Goal: Information Seeking & Learning: Learn about a topic

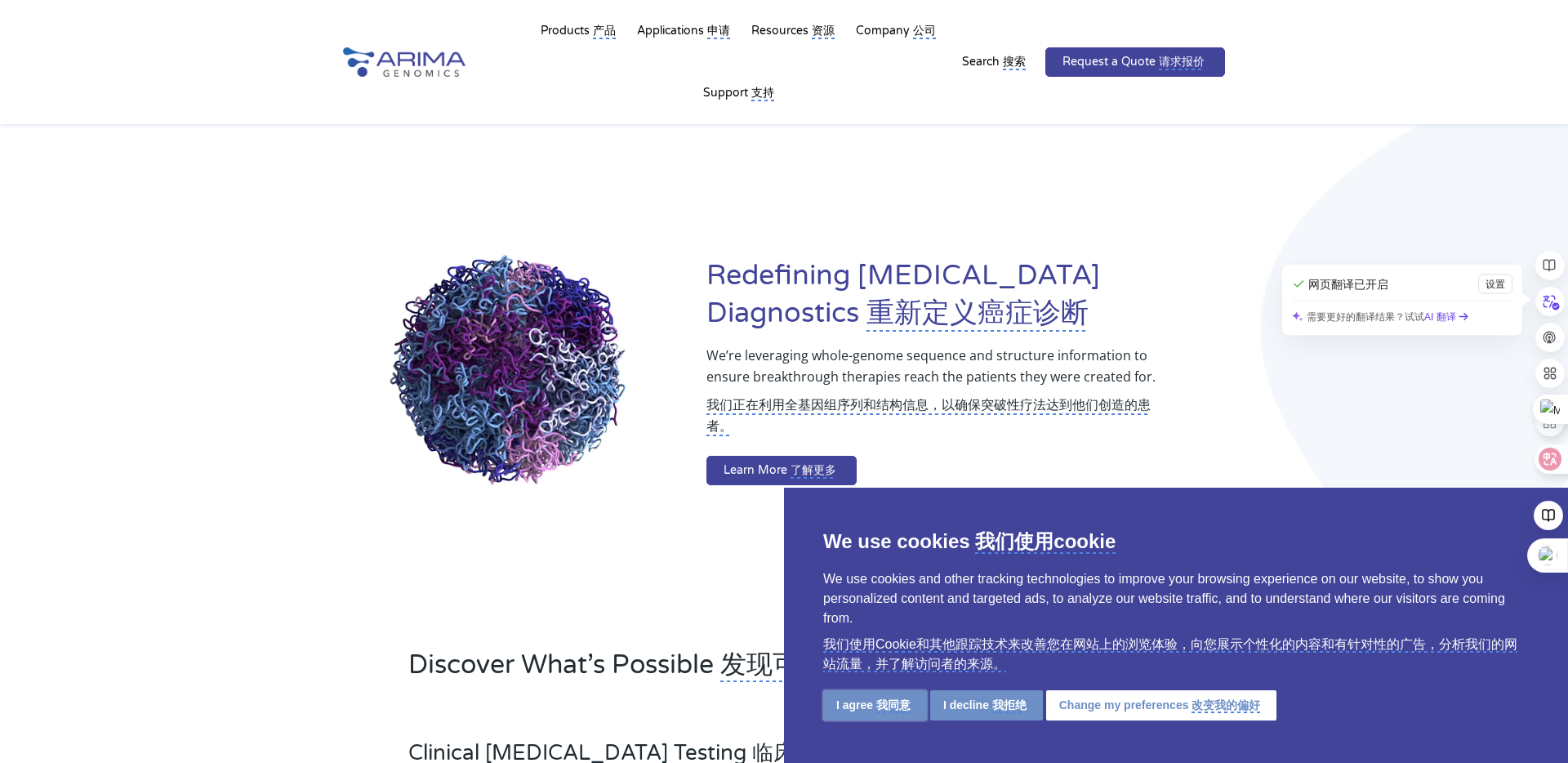
click at [900, 702] on monica-translate-translate "我同意" at bounding box center [893, 705] width 34 height 14
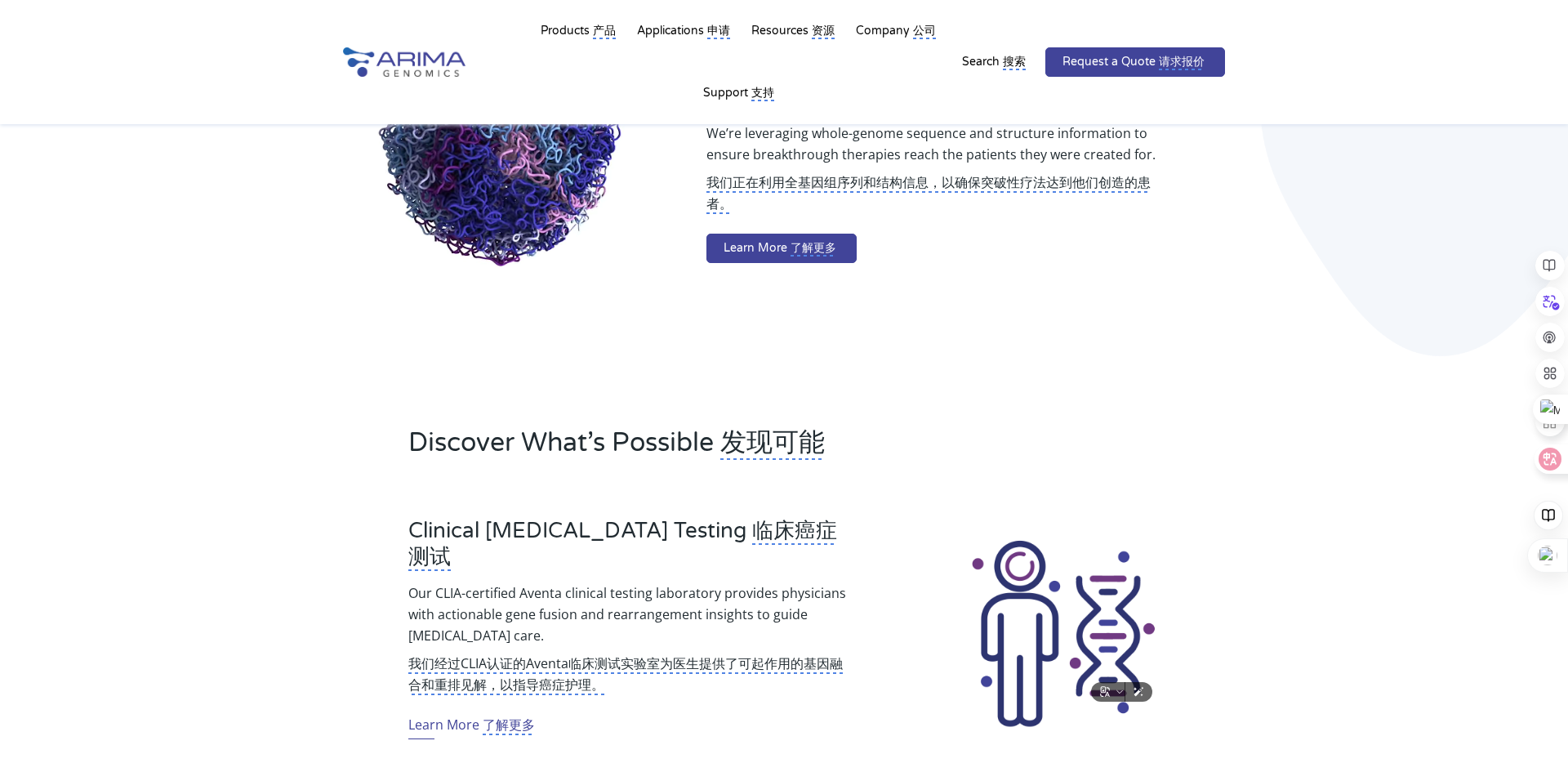
scroll to position [233, 0]
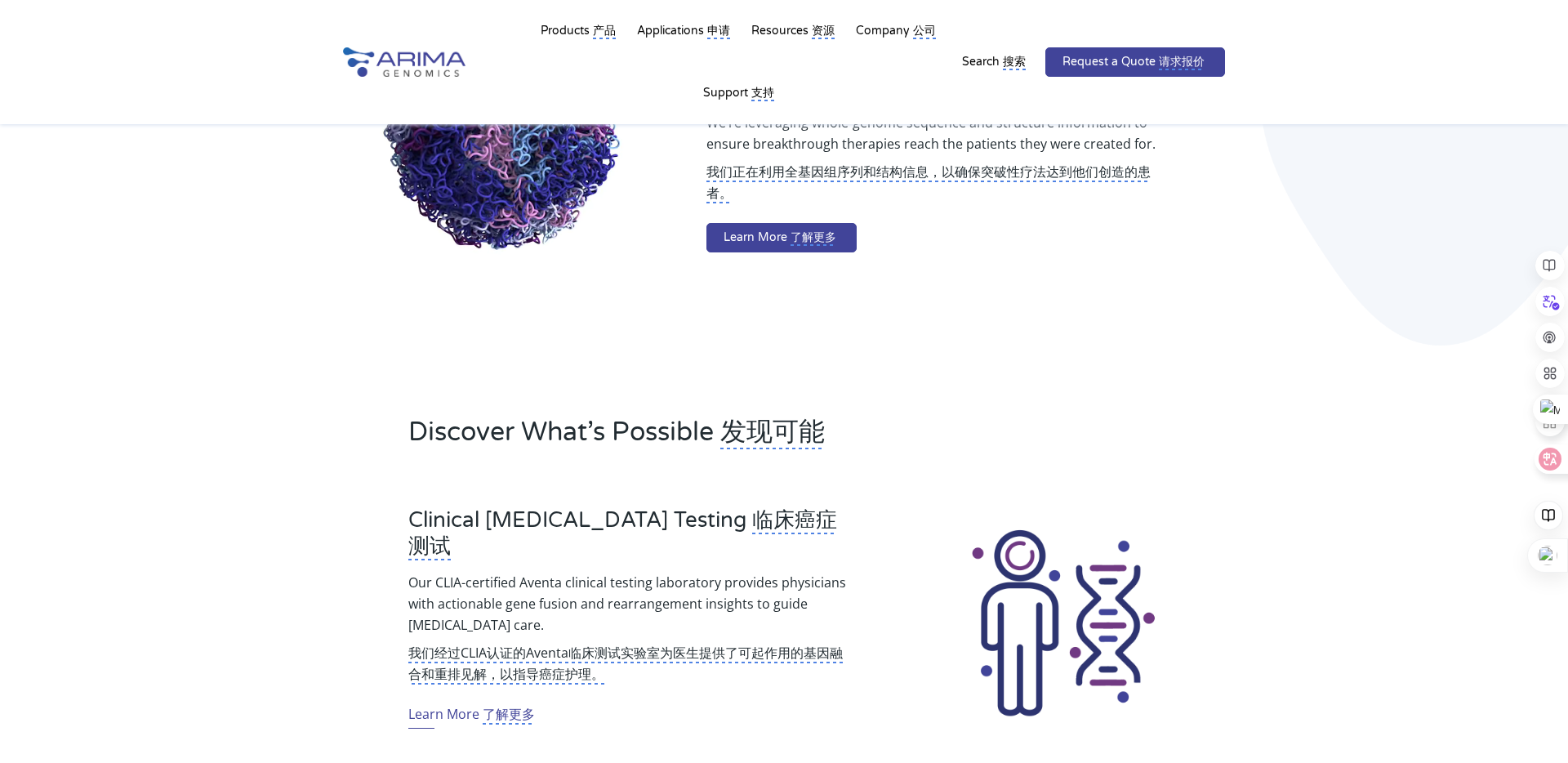
click at [599, 222] on video at bounding box center [511, 141] width 337 height 337
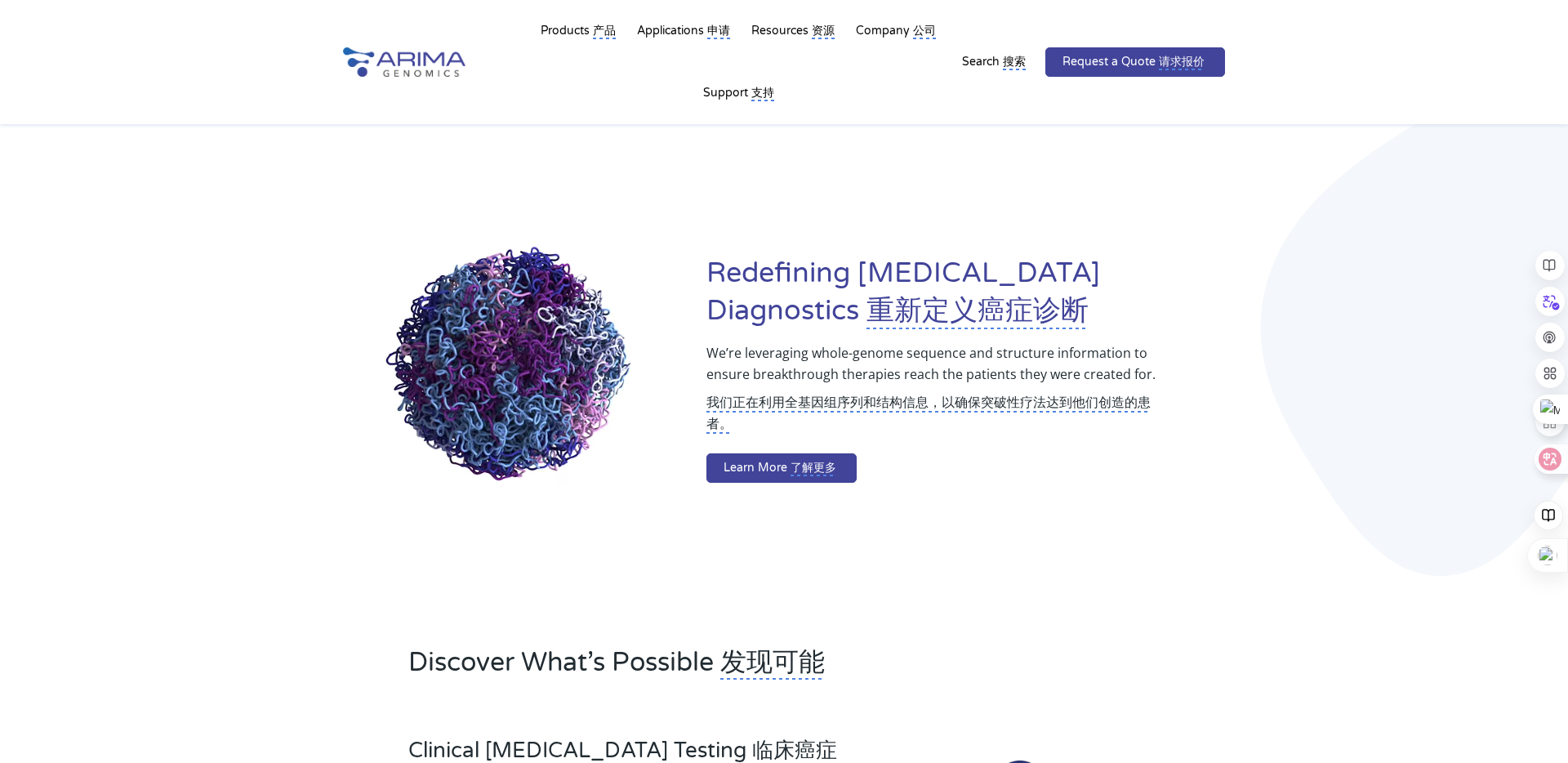
scroll to position [0, 0]
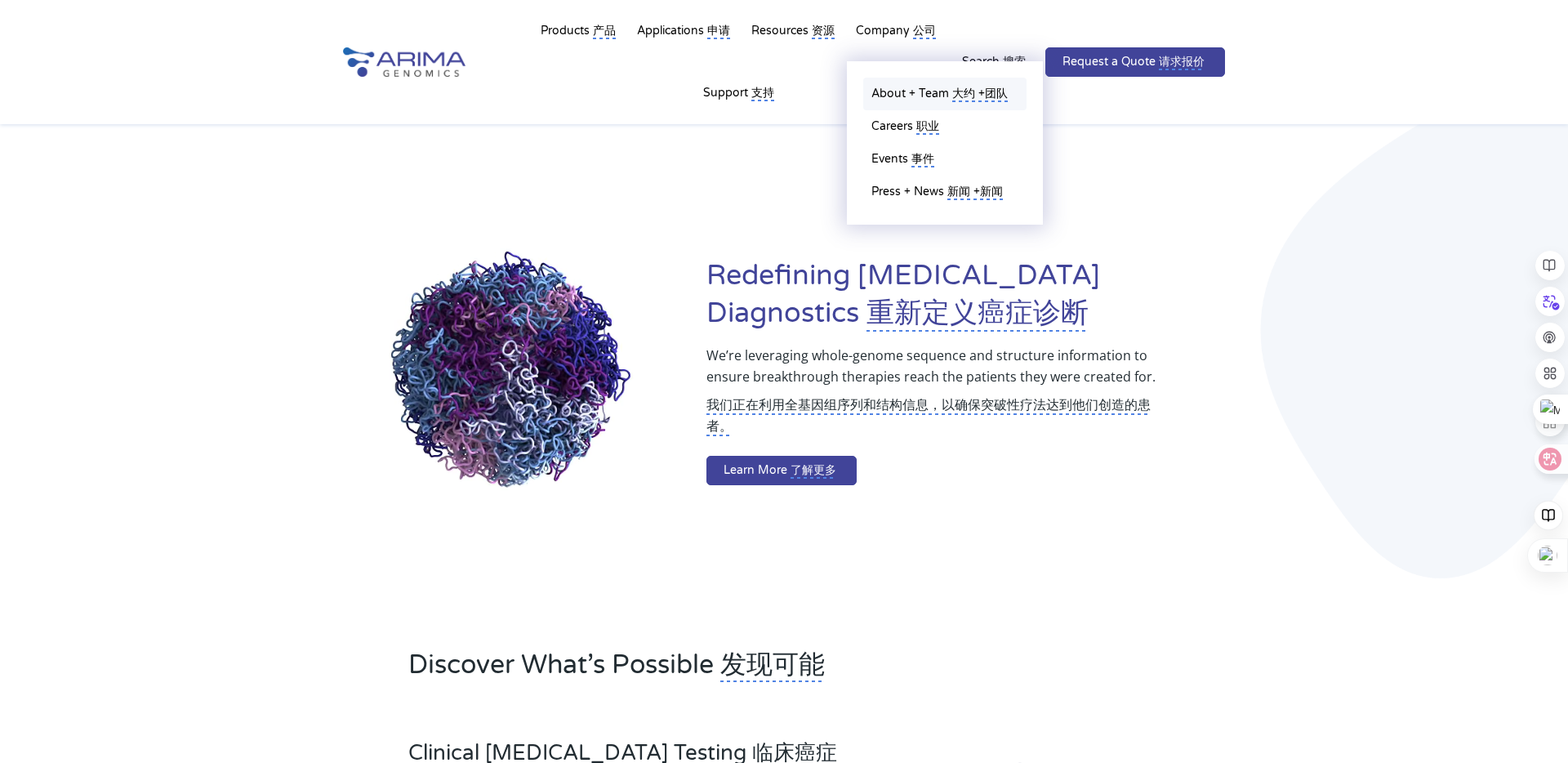
click at [915, 94] on monica-translate-origin-text "About + Team" at bounding box center [910, 93] width 77 height 14
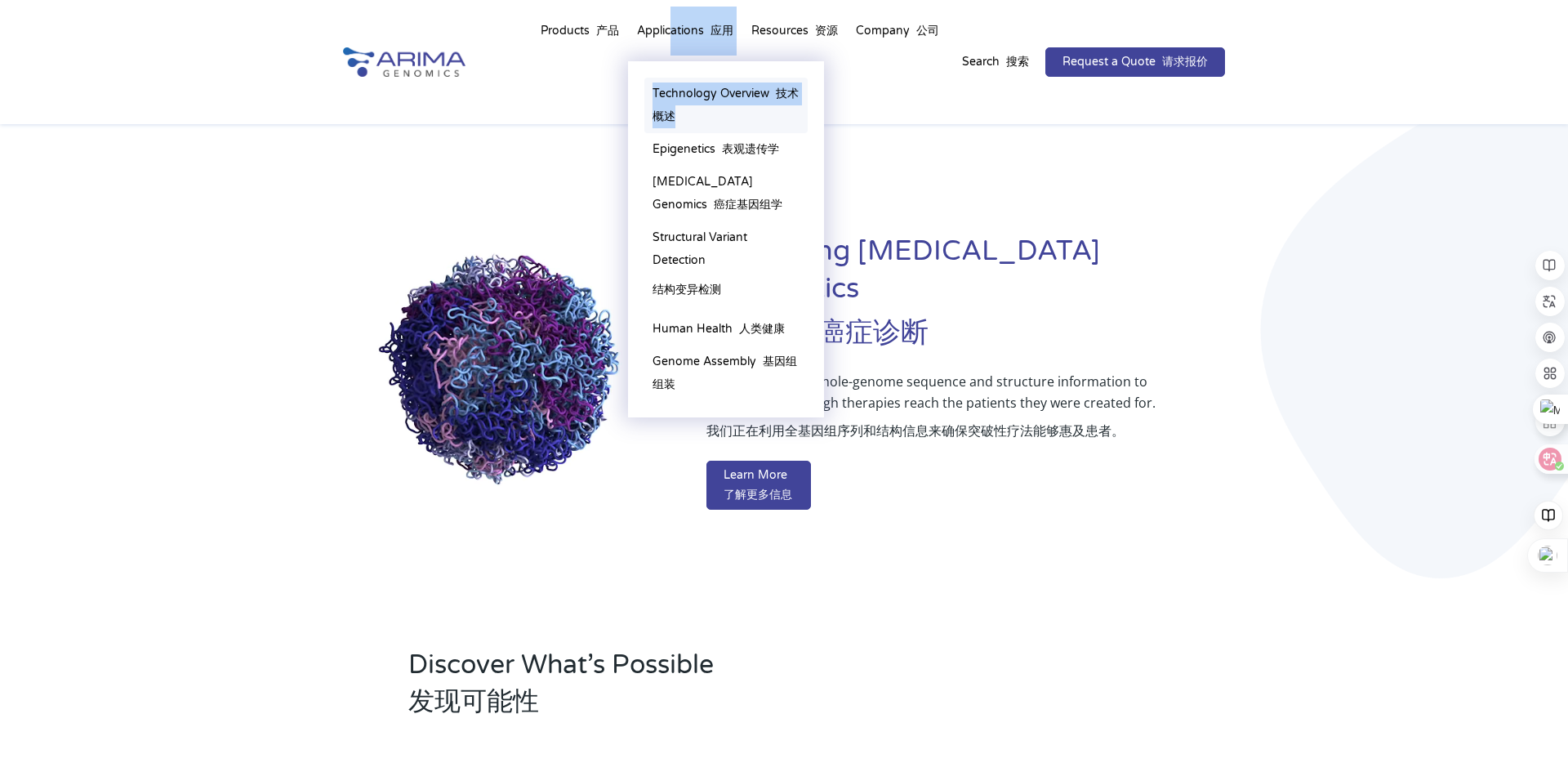
drag, startPoint x: 673, startPoint y: 36, endPoint x: 683, endPoint y: 109, distance: 73.7
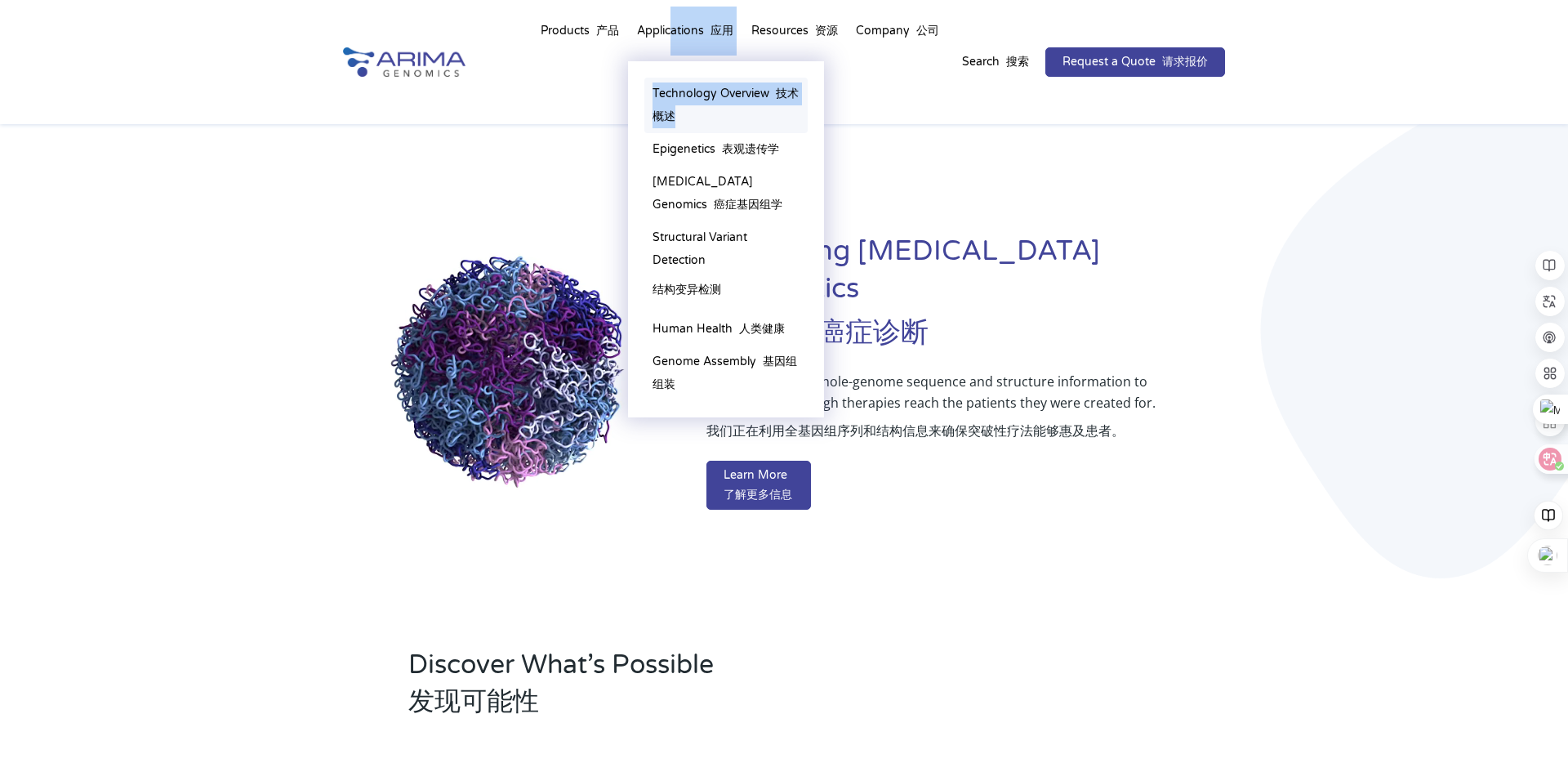
click at [683, 62] on li "Applications 应用 Technology Overview 技术概述 Epigenetics 表观遗传学 Cancer Genomics 癌症基因…" at bounding box center [685, 34] width 114 height 56
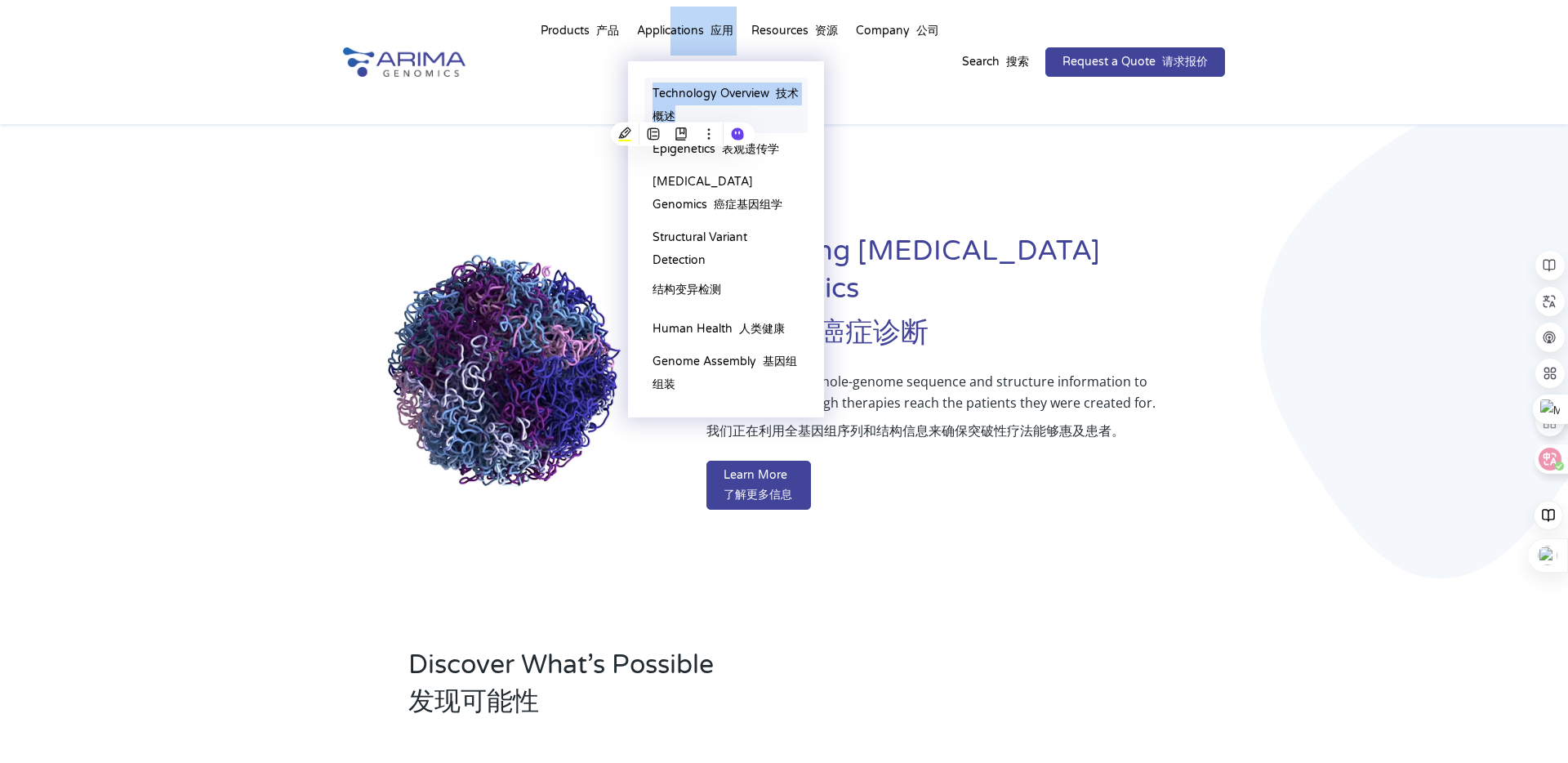
copy li "ations 应用 Technology Overview 技术概述"
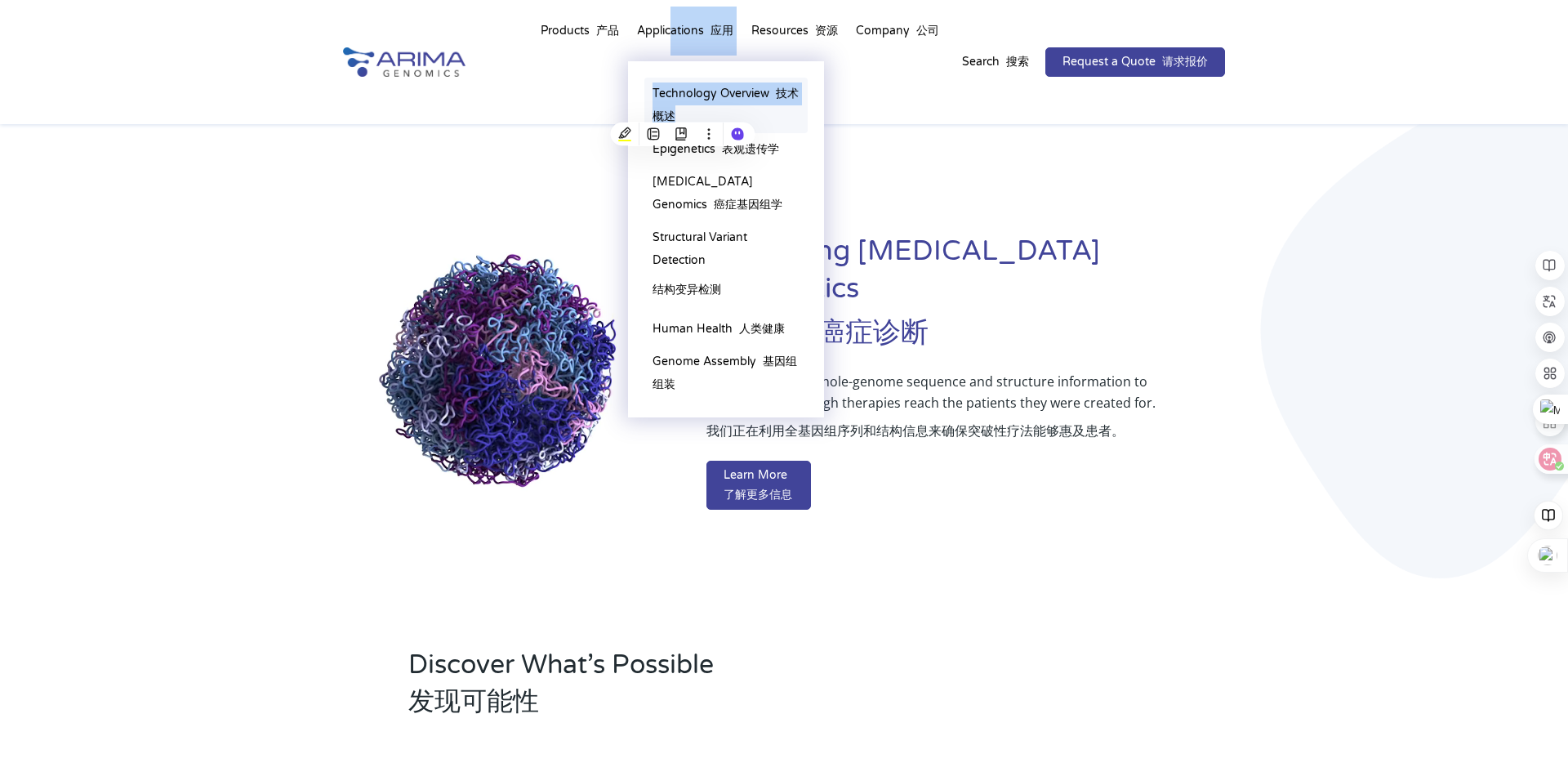
click at [725, 102] on link "Technology Overview 技术概述" at bounding box center [726, 105] width 163 height 56
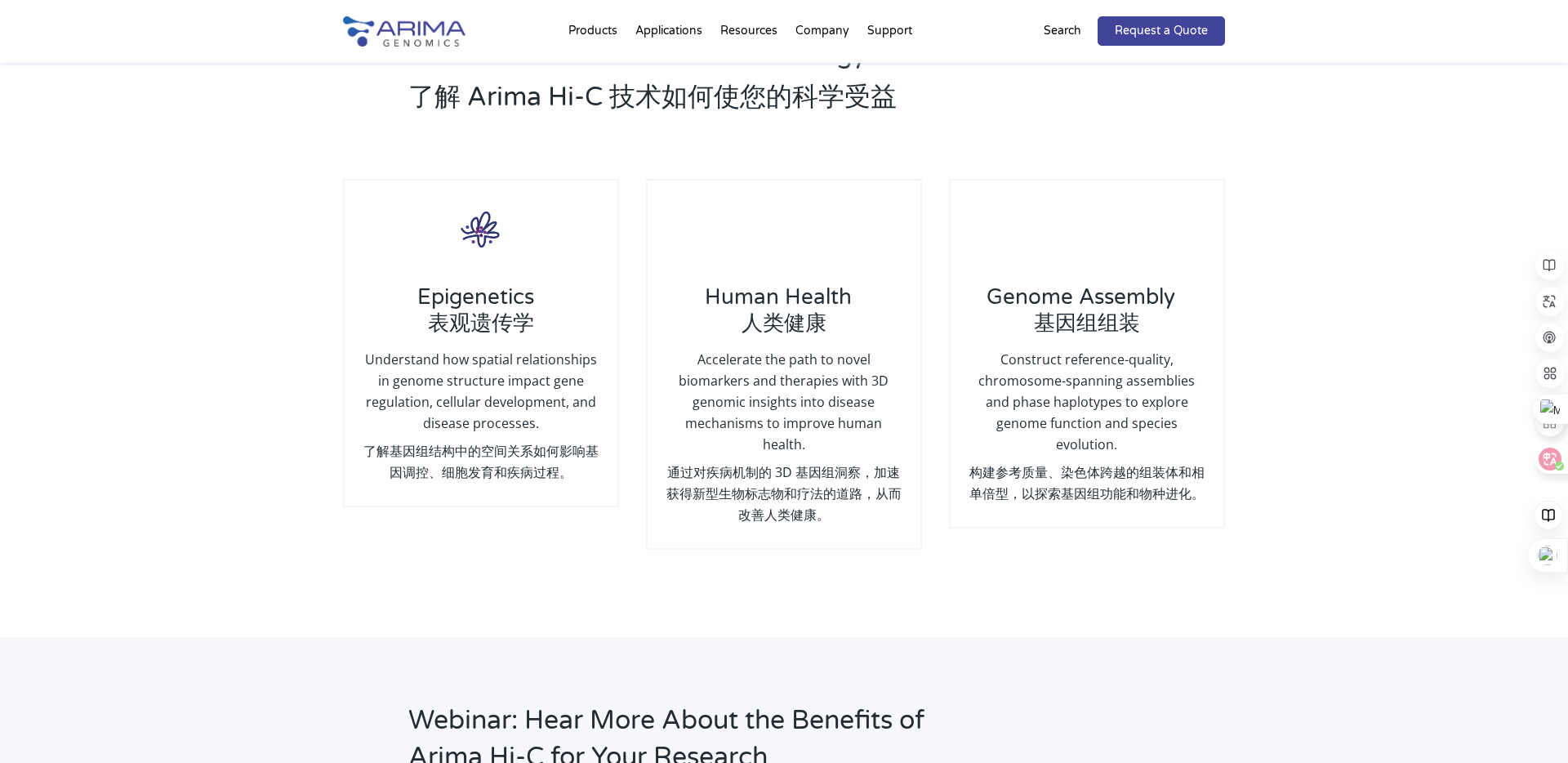
scroll to position [2186, 0]
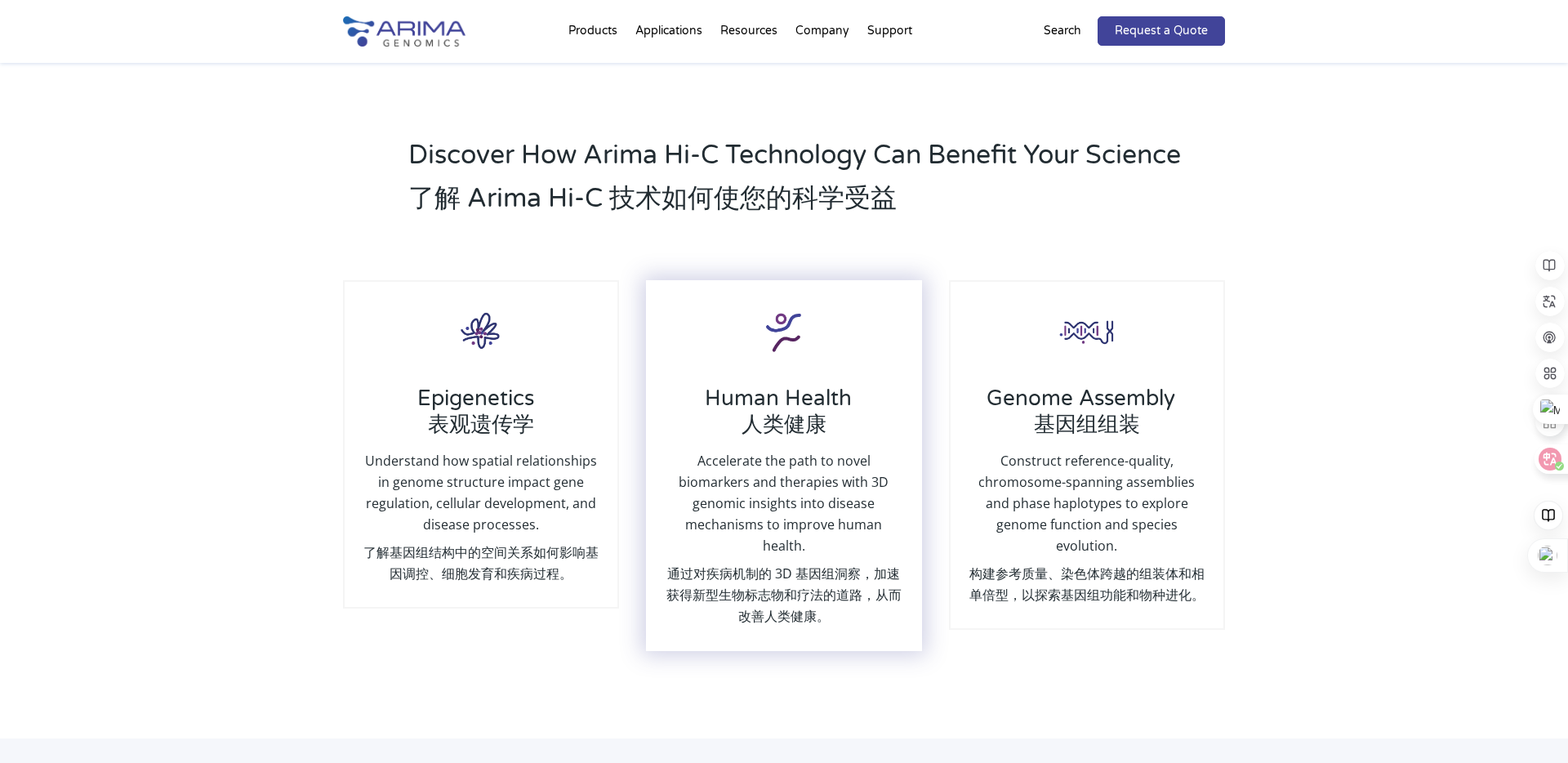
click at [733, 496] on p "Accelerate the path to novel biomarkers and therapies with 3D genomic insights …" at bounding box center [784, 538] width 240 height 177
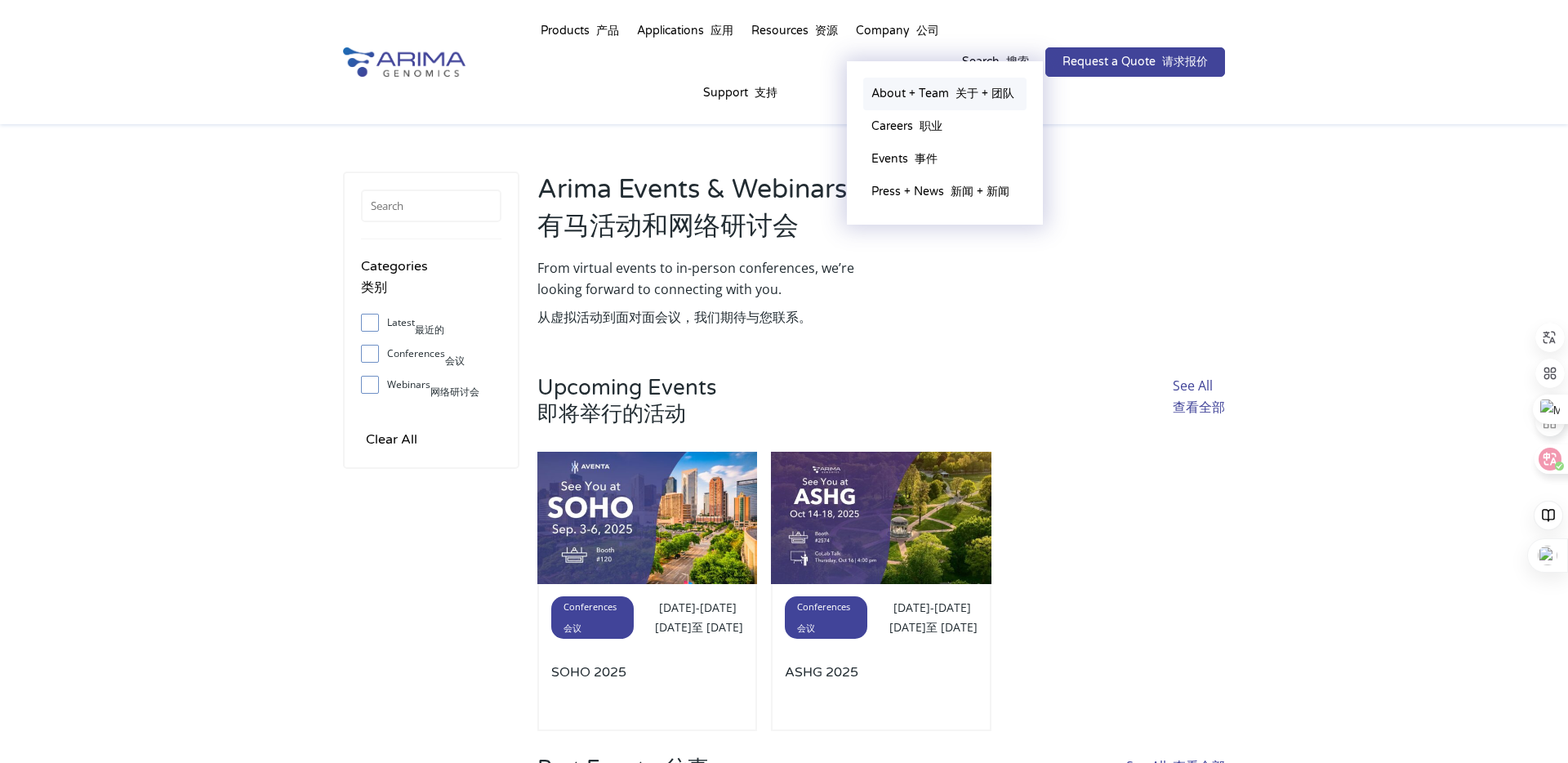
click at [931, 100] on link "About + Team 关于 + 团队" at bounding box center [944, 93] width 163 height 33
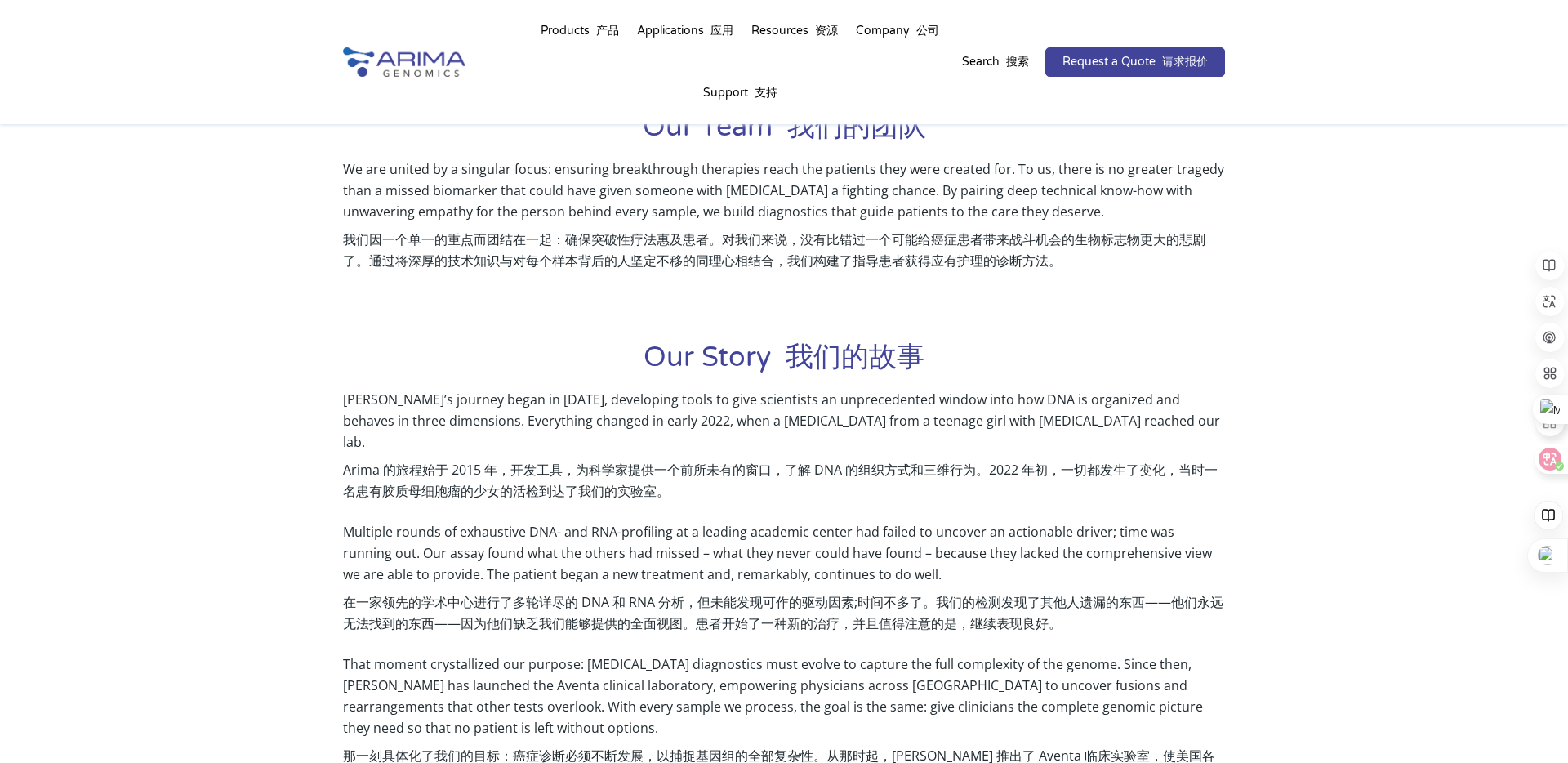
scroll to position [666, 0]
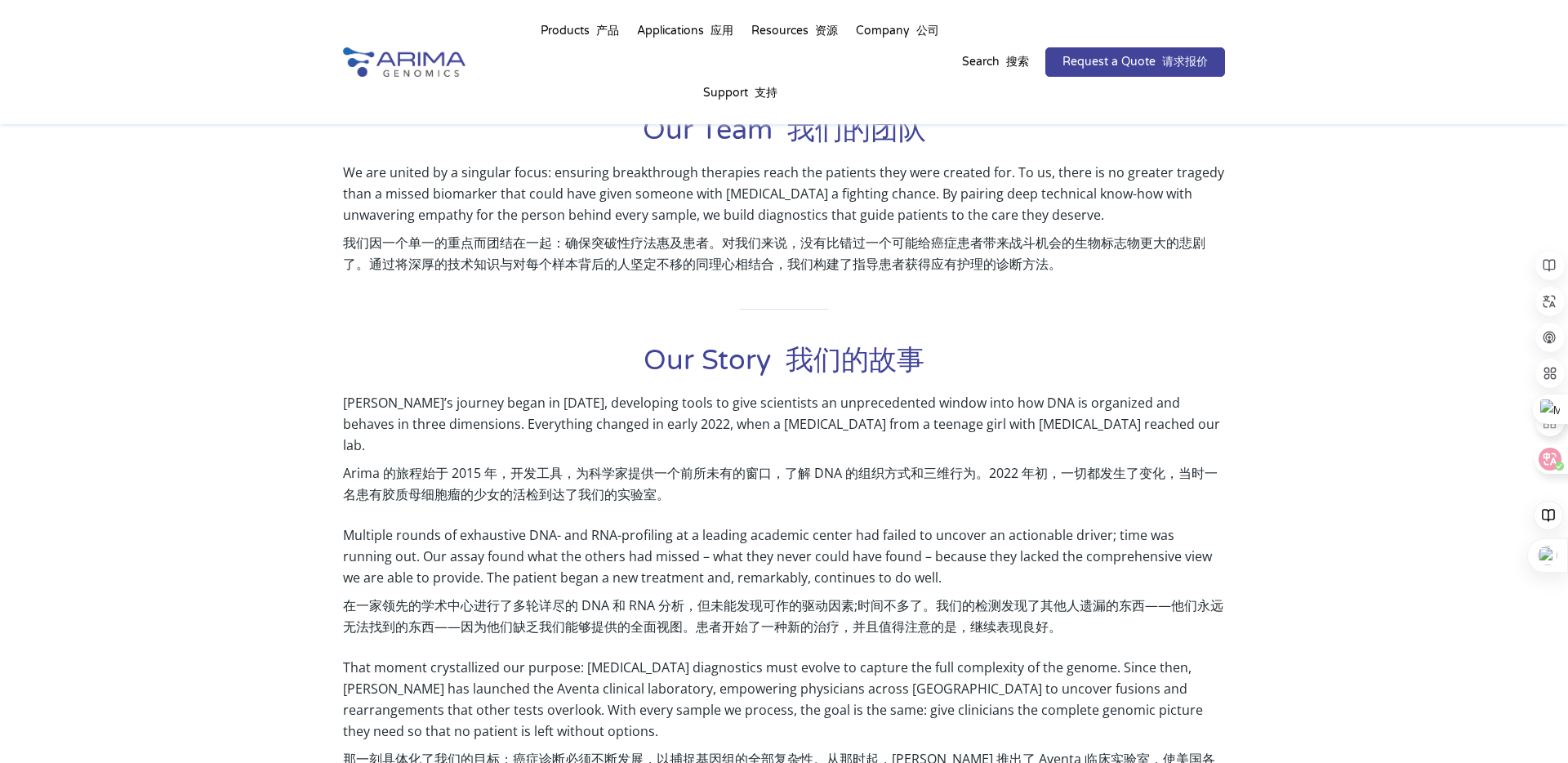
click at [410, 62] on img at bounding box center [404, 62] width 123 height 30
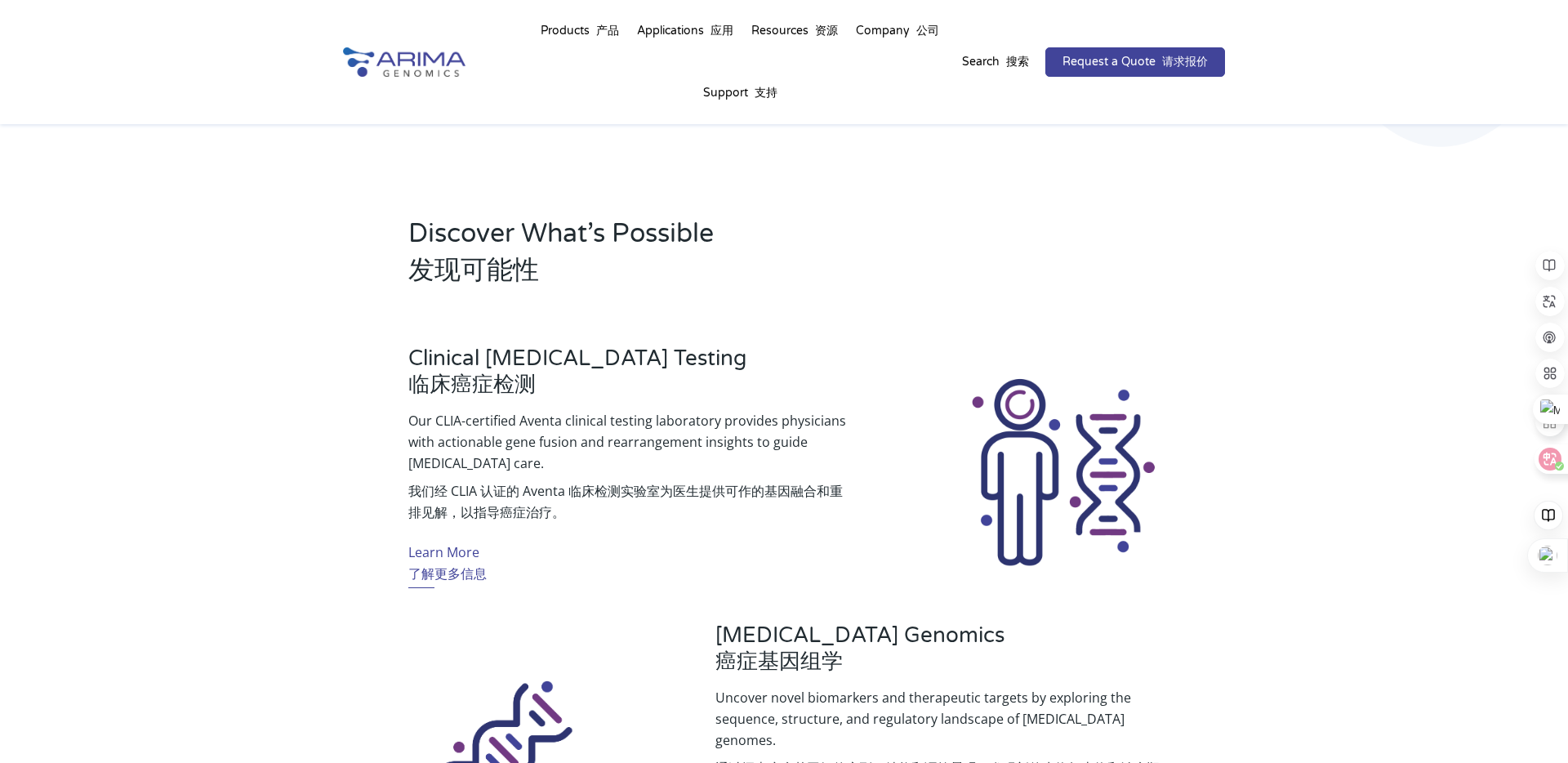
scroll to position [368, 0]
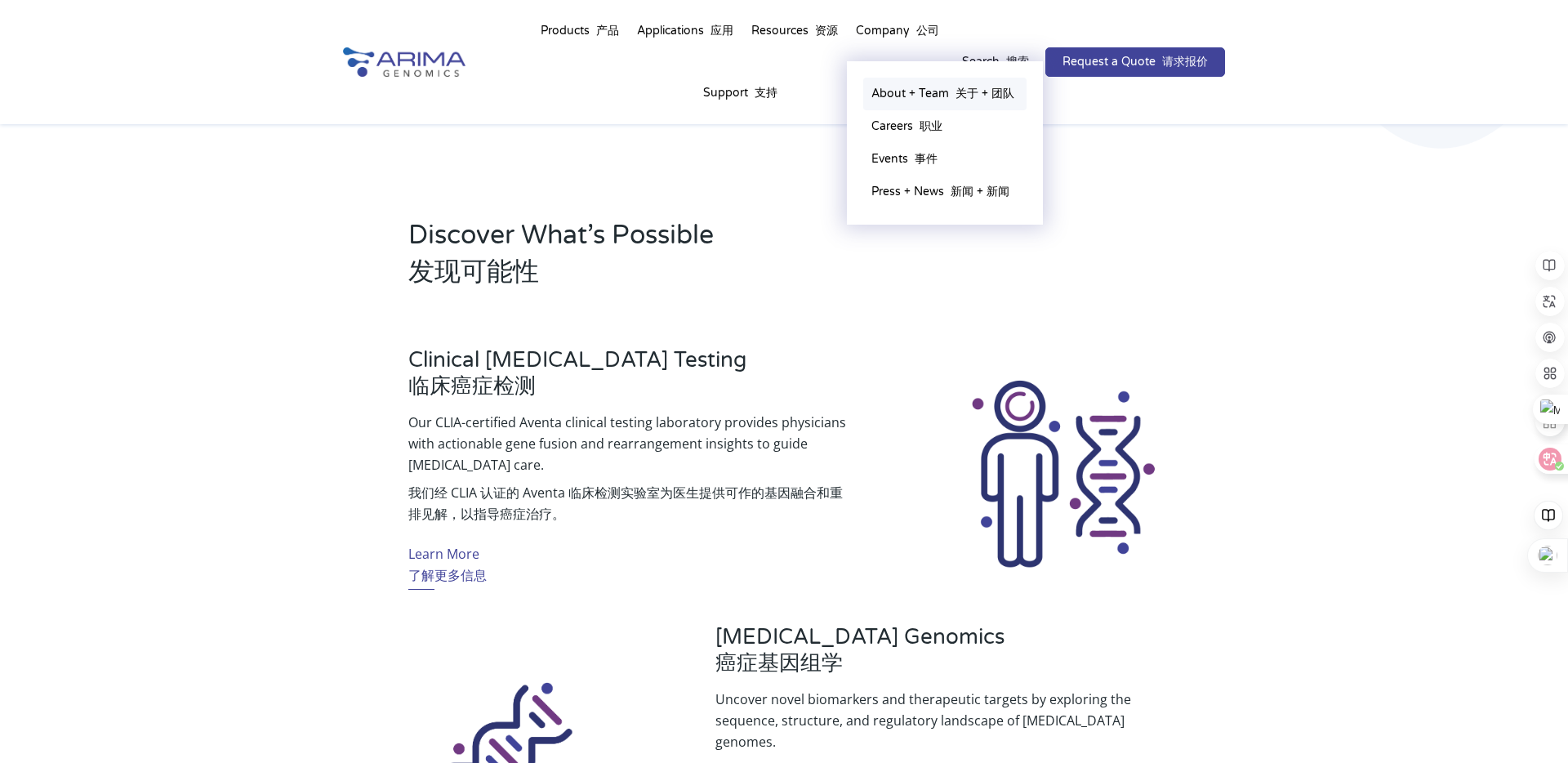
click at [889, 101] on link "About + Team 关于 + 团队" at bounding box center [944, 93] width 163 height 33
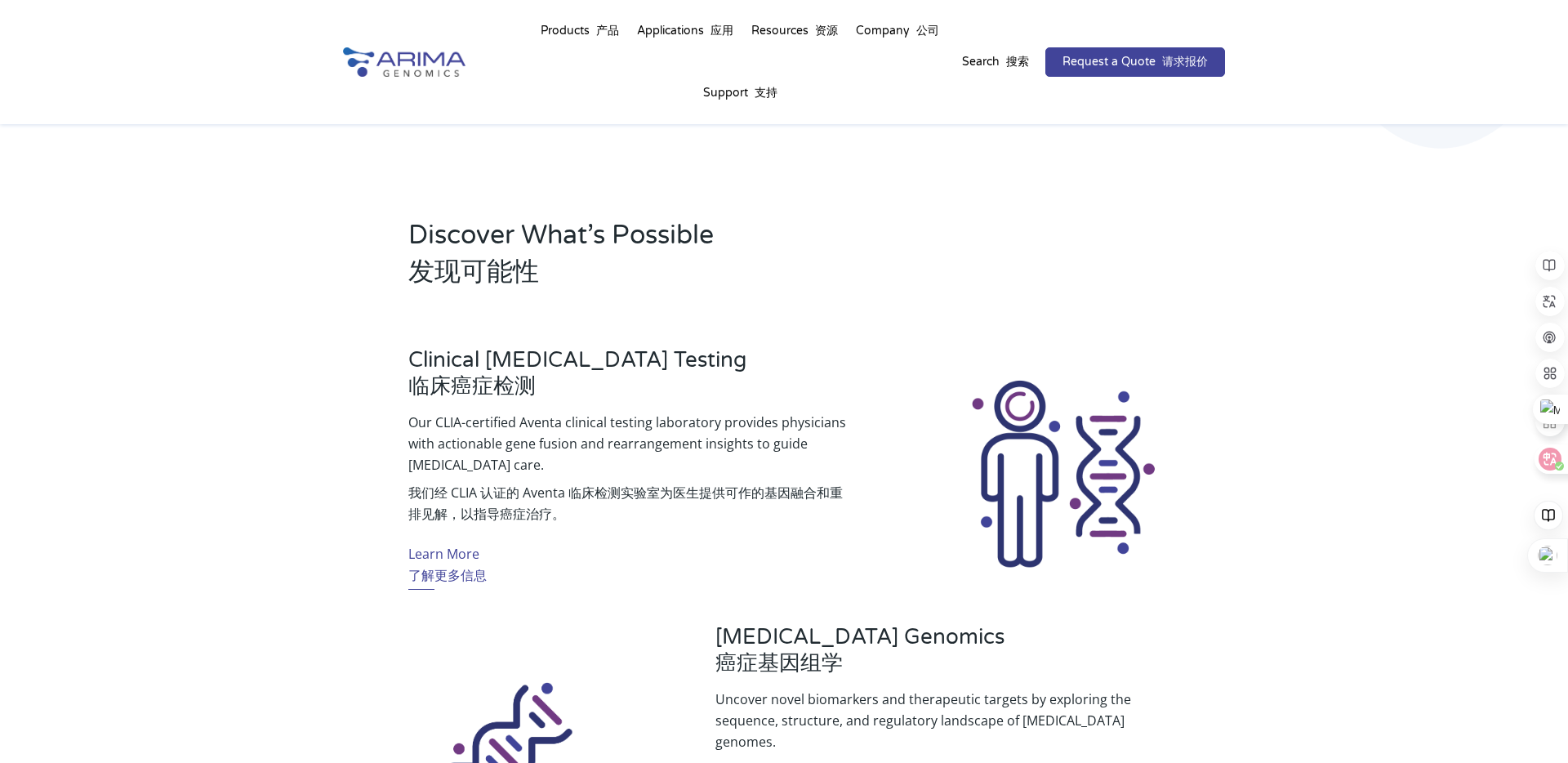
scroll to position [382, 0]
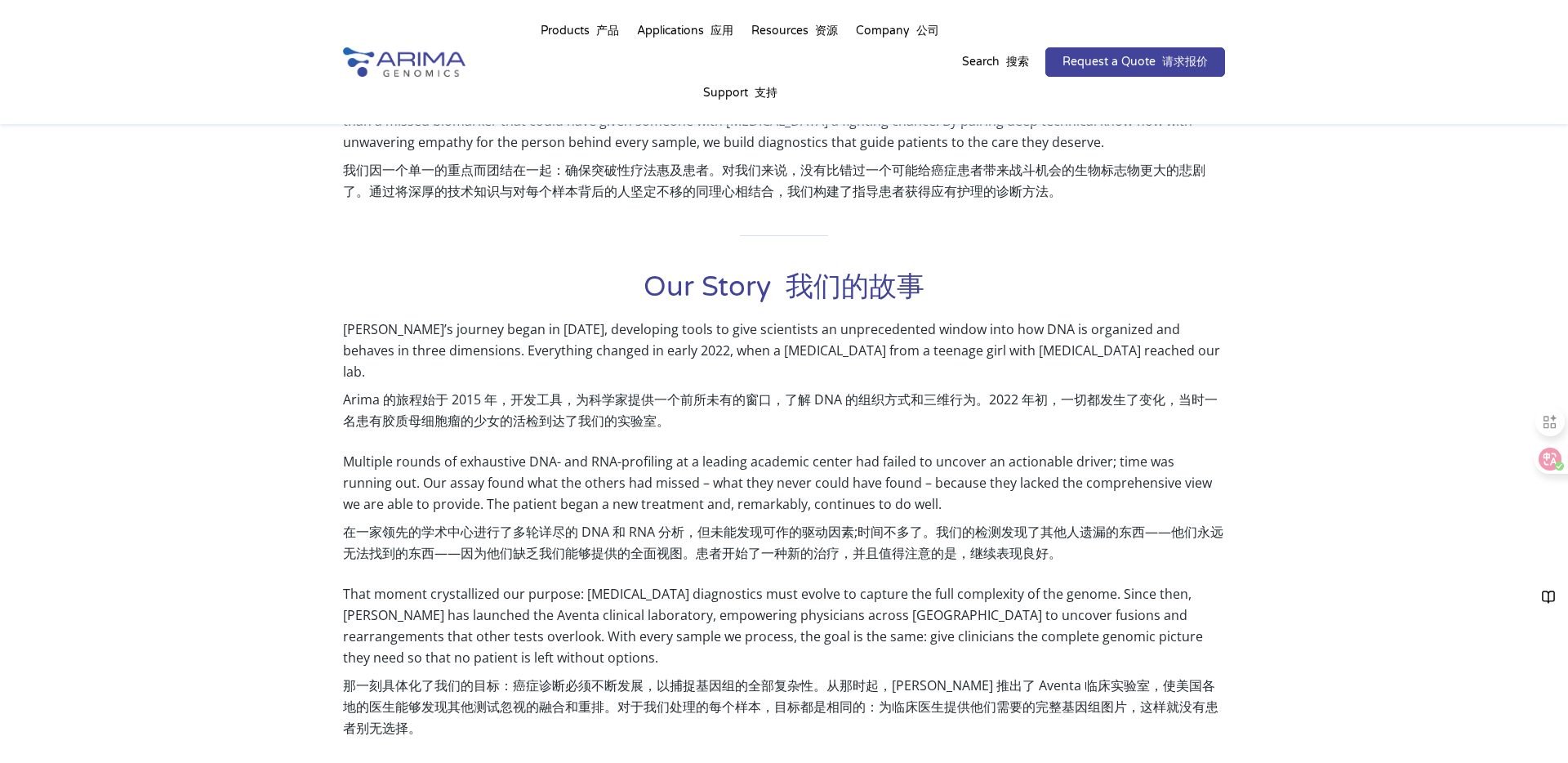
scroll to position [679, 0]
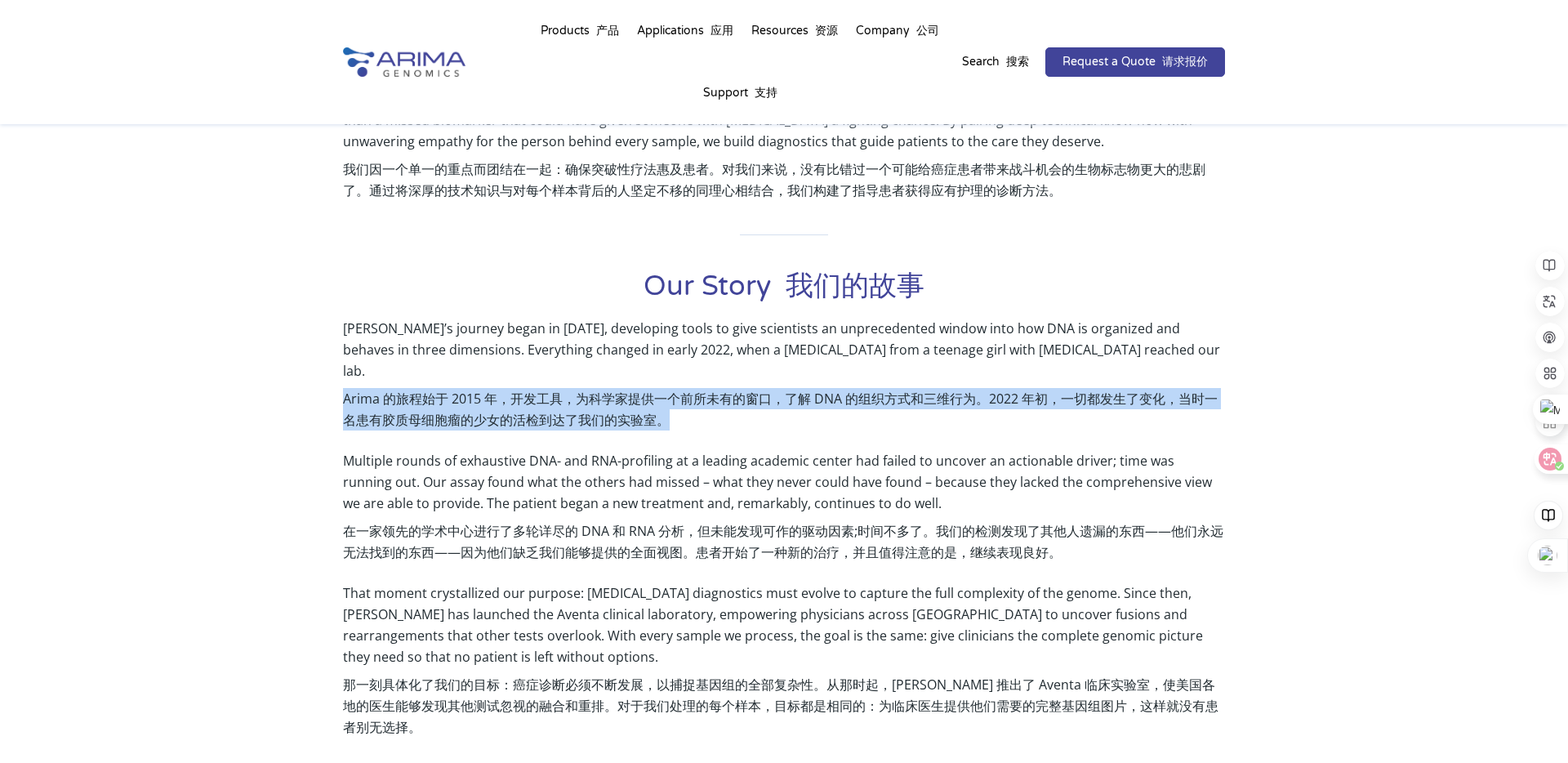
drag, startPoint x: 346, startPoint y: 379, endPoint x: 678, endPoint y: 402, distance: 332.8
click at [678, 402] on font "Arima 的旅程始于 2015 年，开发工具，为科学家提供一个前所未有的窗口，了解 DNA 的组织方式和三维行为。2022 年初，一切都发生了变化，当时一名…" at bounding box center [784, 409] width 882 height 42
copy font "Arima 的旅程始于 2015 年，开发工具，为科学家提供一个前所未有的窗口，了解 DNA 的组织方式和三维行为。2022 年初，一切都发生了变化，当时一名…"
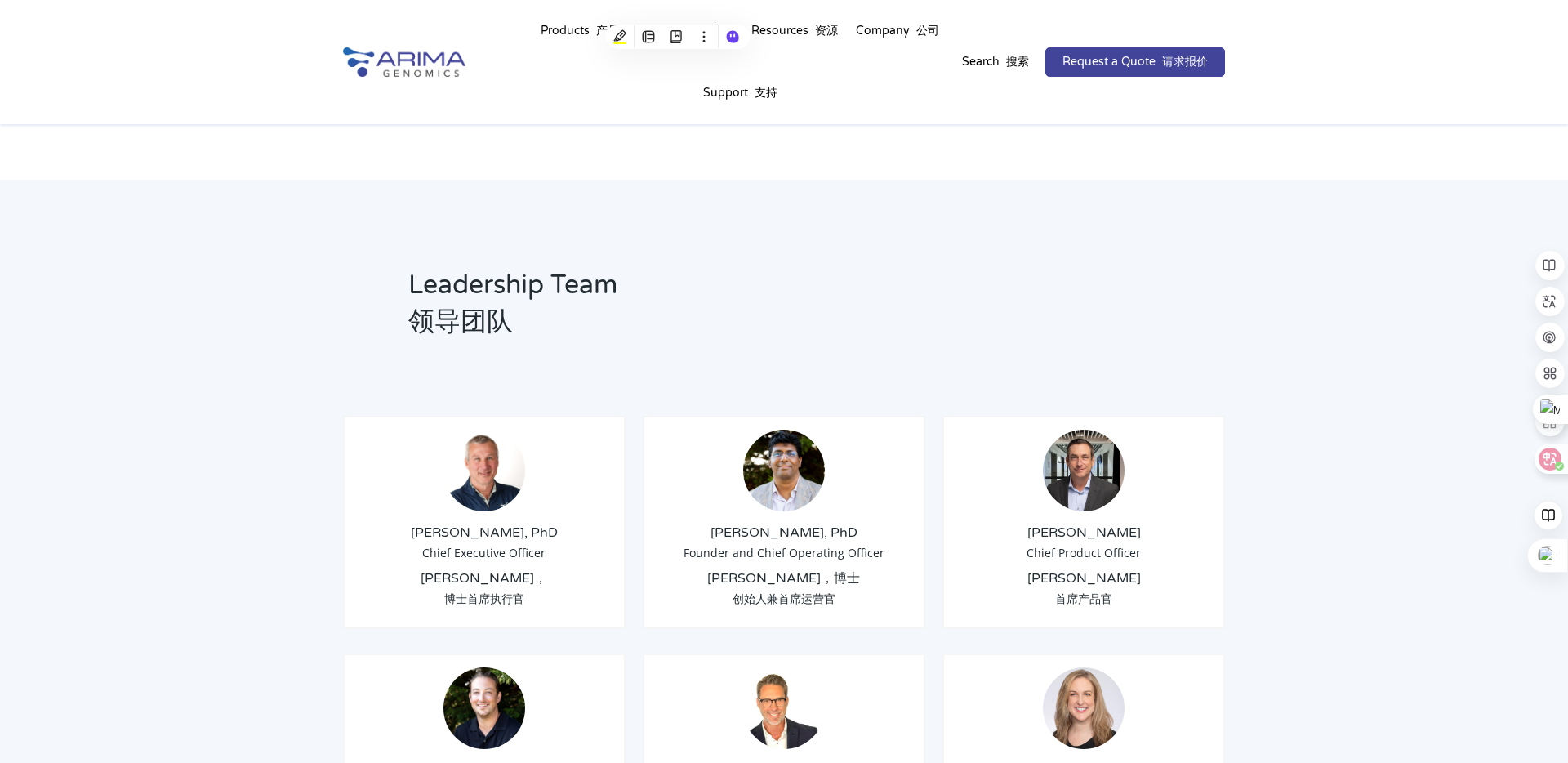
copy font "Arima 的旅程始于 2015 年，开发工具，为科学家提供一个前所未有的窗口，了解 DNA 的组织方式和三维行为。2022 年初，一切都发生了变化，当时一名…"
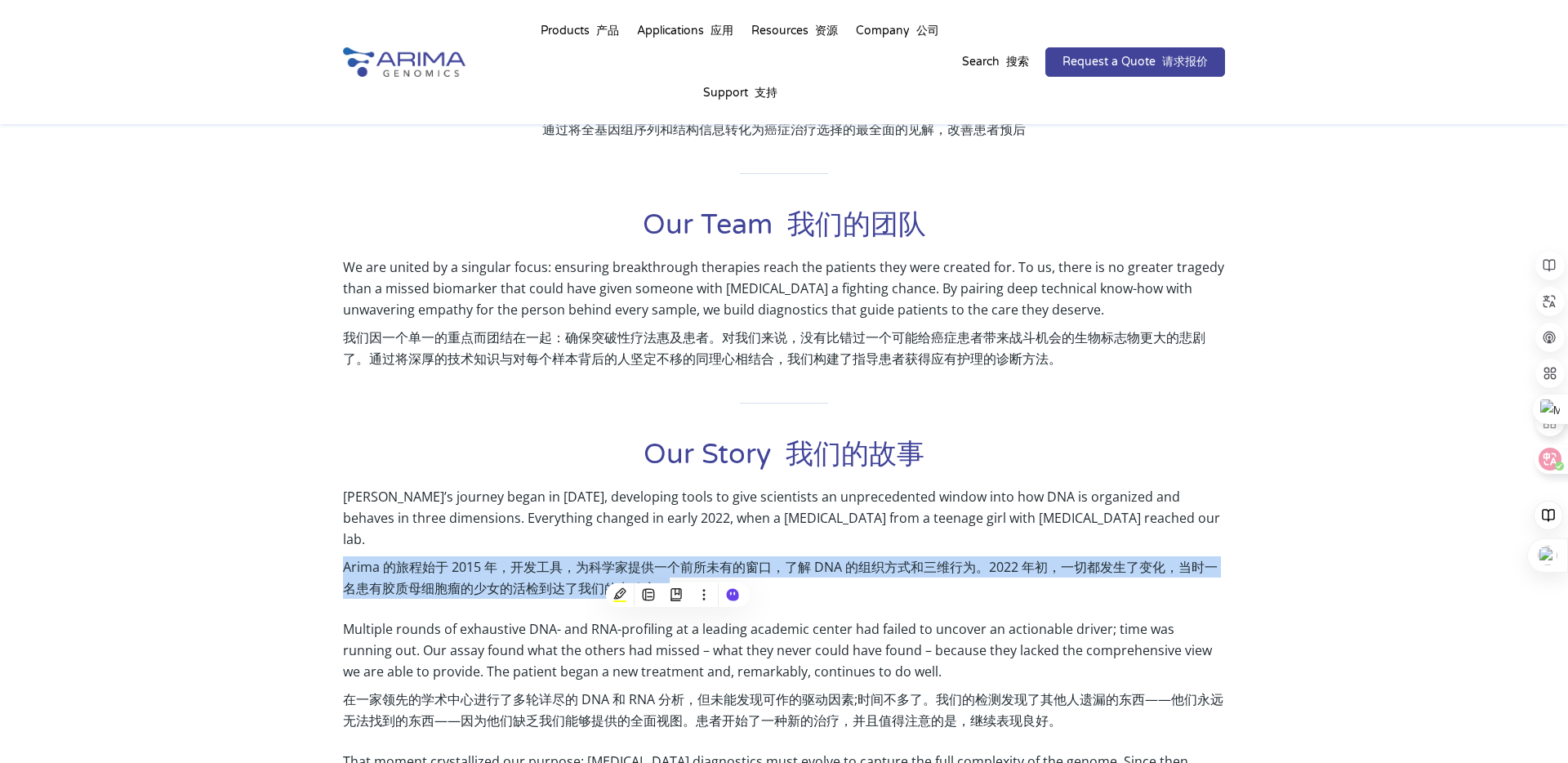
scroll to position [510, 0]
copy font "Arima 的旅程始于 2015 年，开发工具，为科学家提供一个前所未有的窗口，了解 DNA 的组织方式和三维行为。2022 年初，一切都发生了变化，当时一名…"
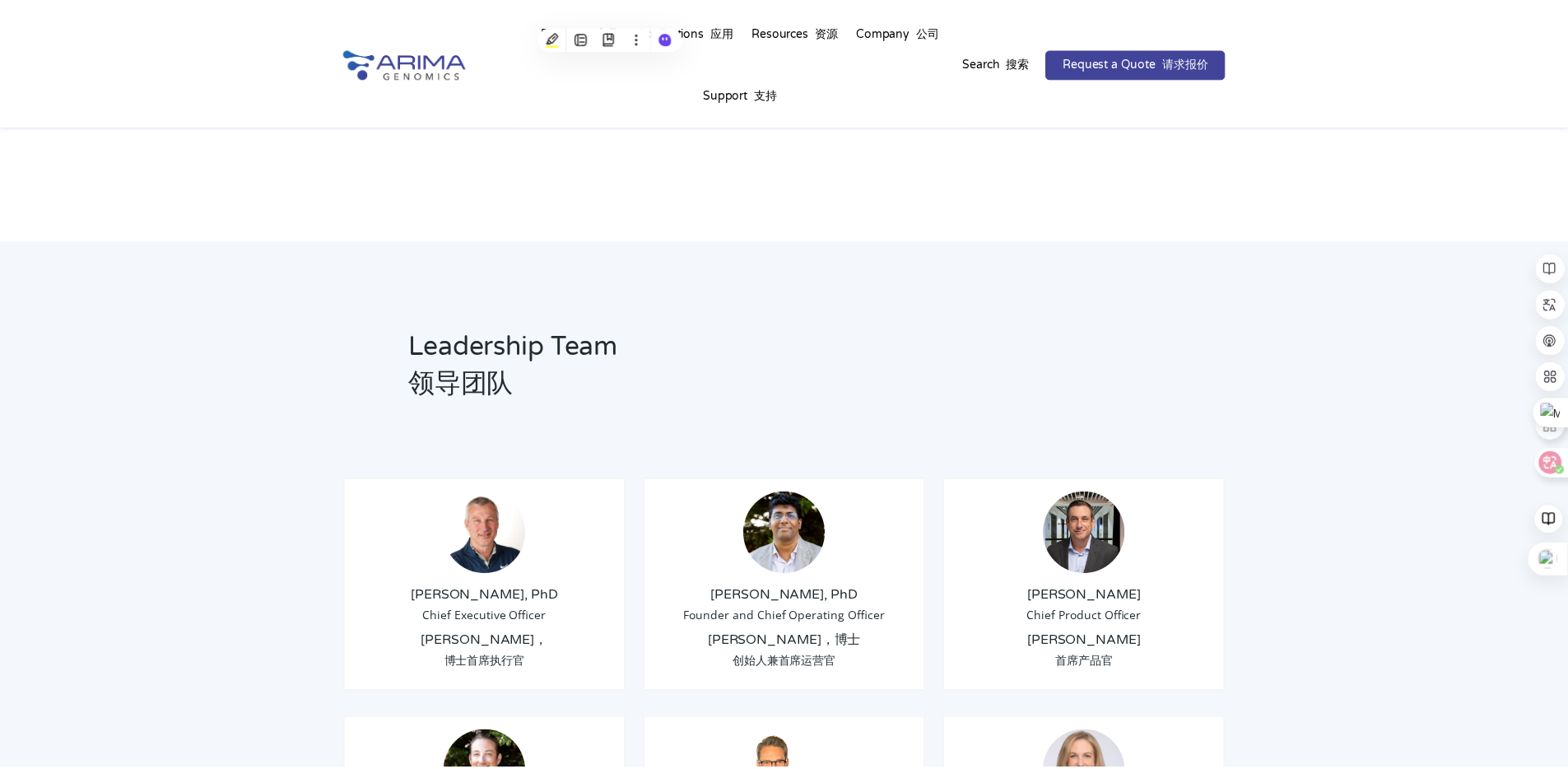
scroll to position [1345, 0]
